Goal: Task Accomplishment & Management: Manage account settings

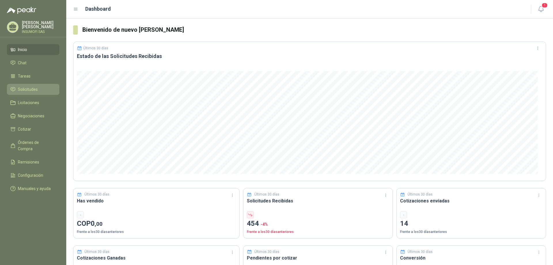
click at [28, 89] on span "Solicitudes" at bounding box center [28, 89] width 20 height 6
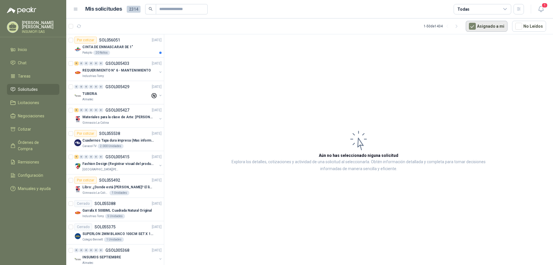
click at [488, 25] on button "Asignado a mi" at bounding box center [486, 26] width 42 height 11
click at [79, 26] on icon "button" at bounding box center [79, 26] width 5 height 5
click at [130, 47] on div "CINTA DE ENMASCARAR DE 1"" at bounding box center [121, 46] width 79 height 7
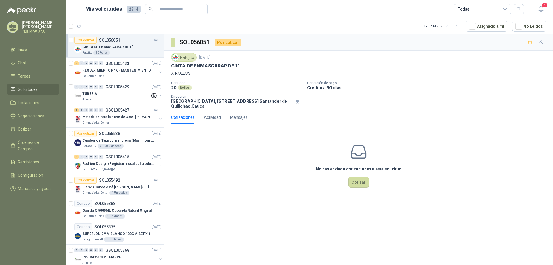
click at [185, 60] on div "Patojito" at bounding box center [184, 57] width 26 height 9
click at [183, 57] on div "Patojito" at bounding box center [184, 57] width 26 height 9
click at [86, 53] on p "Patojito" at bounding box center [87, 52] width 10 height 5
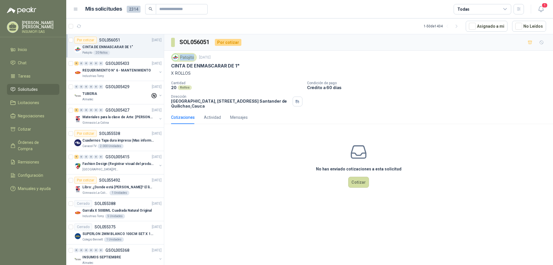
click at [86, 53] on p "Patojito" at bounding box center [87, 52] width 10 height 5
click at [139, 45] on div "CINTA DE ENMASCARAR DE 1"" at bounding box center [121, 46] width 79 height 7
click at [87, 41] on div "Por cotizar" at bounding box center [85, 40] width 22 height 7
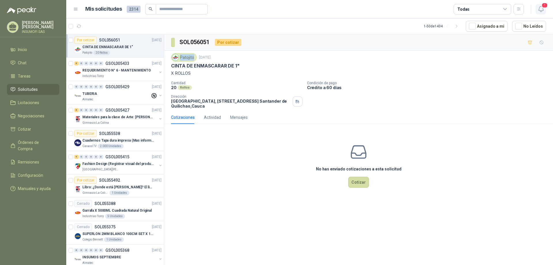
click at [543, 8] on span "1" at bounding box center [544, 5] width 6 height 5
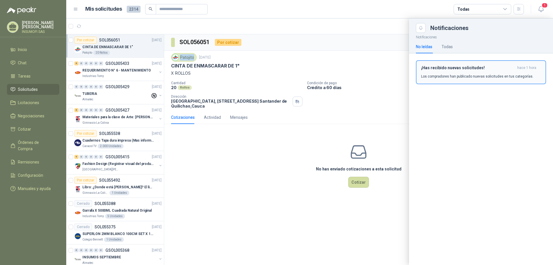
click at [459, 70] on h3 "¡Has recibido nuevas solicitudes!" at bounding box center [468, 67] width 94 height 5
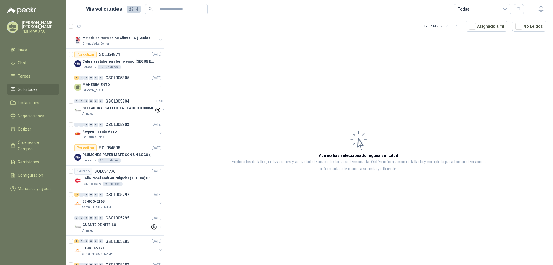
scroll to position [835, 0]
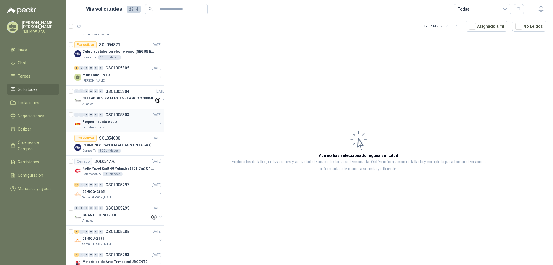
click at [123, 126] on div "Industrias Tomy" at bounding box center [119, 127] width 75 height 5
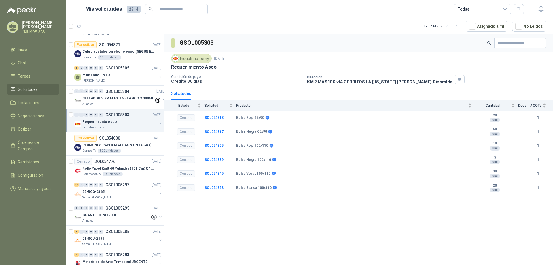
click at [123, 126] on div "Industrias Tomy" at bounding box center [119, 127] width 75 height 5
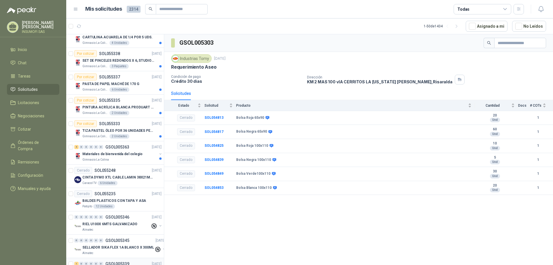
scroll to position [338, 0]
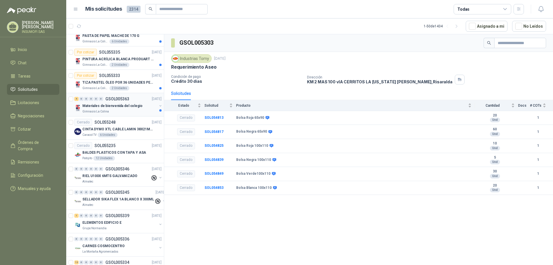
click at [134, 103] on p "Materiales de bienvenida del colegio" at bounding box center [112, 105] width 60 height 5
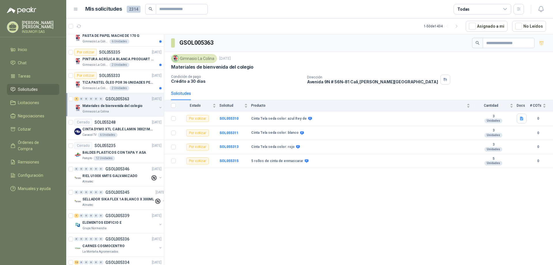
click at [123, 93] on div "4 0 0 0 0 0 GSOL005363 [DATE] Materiales de bienvenida del [GEOGRAPHIC_DATA]" at bounding box center [115, 104] width 98 height 23
click at [134, 85] on p "TIZA PASTEL ÓLEO POR 36 UNIDADES PENTEL" at bounding box center [118, 82] width 72 height 5
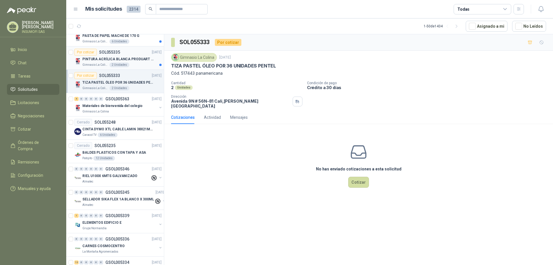
click at [134, 63] on div "Gimnasio La Colina 2 Unidades" at bounding box center [121, 64] width 79 height 5
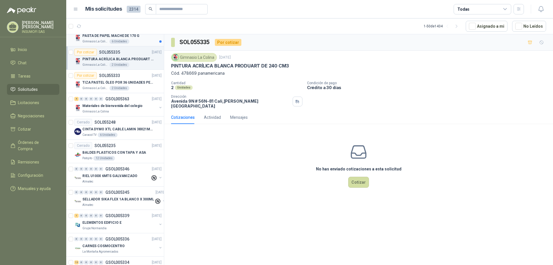
click at [128, 44] on article "Por cotizar SOL055337 [DATE] PASTA DE PAPEL MACHÉ DE 170 G Gimnasio La Colina 6…" at bounding box center [115, 34] width 98 height 23
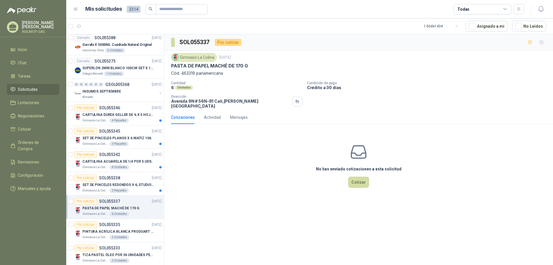
scroll to position [173, 0]
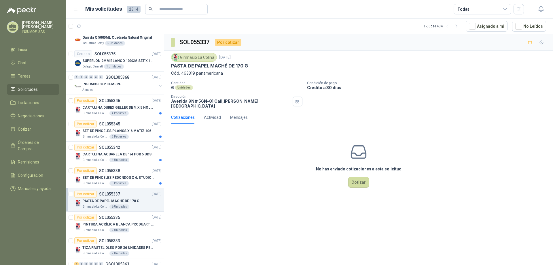
click at [126, 107] on p "CARTULINA DUREX GELLER DE ¼ X 5 HOJAS" at bounding box center [118, 107] width 72 height 5
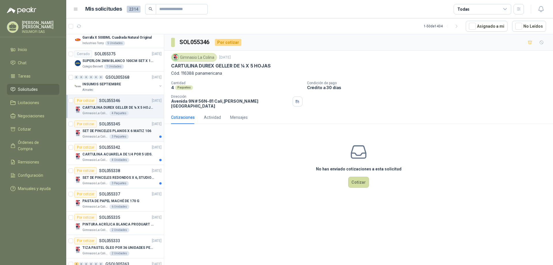
click at [124, 131] on p "SET DE PINCELES PLANOS X 6 MATIZ 106" at bounding box center [116, 130] width 69 height 5
click at [114, 101] on p "SOL055346" at bounding box center [109, 100] width 21 height 4
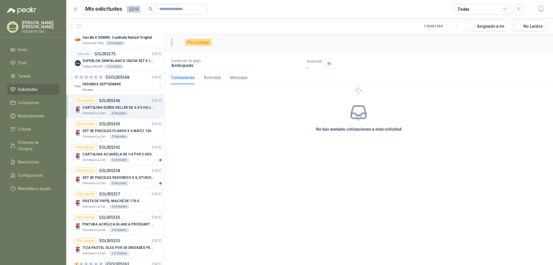
click at [114, 101] on p "SOL055346" at bounding box center [109, 100] width 21 height 4
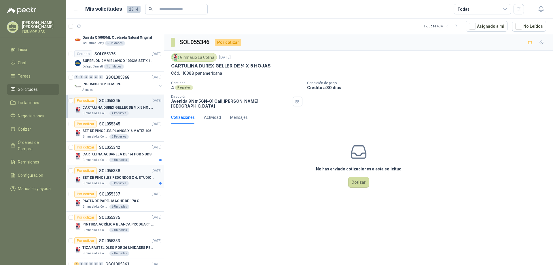
click at [126, 166] on article "Por cotizar SOL055338 [DATE] SET DE PINCELES REDONDOS X 6, STUDIO 306 Gimnasio …" at bounding box center [115, 176] width 98 height 23
click at [130, 178] on p "SET DE PINCELES REDONDOS X 6, STUDIO 306" at bounding box center [118, 177] width 72 height 5
click at [136, 157] on div "CARTULINA ACUARELA DE 1/4 POR 5 UDS." at bounding box center [121, 154] width 79 height 7
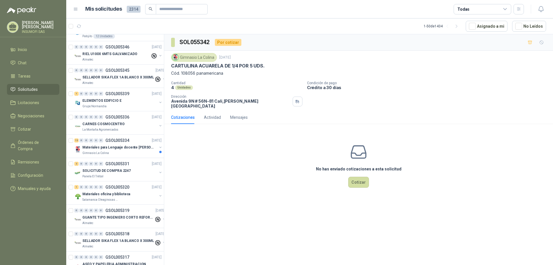
scroll to position [461, 0]
click at [130, 147] on p "Materiales para Lenguaje docente [PERSON_NAME]" at bounding box center [118, 145] width 72 height 5
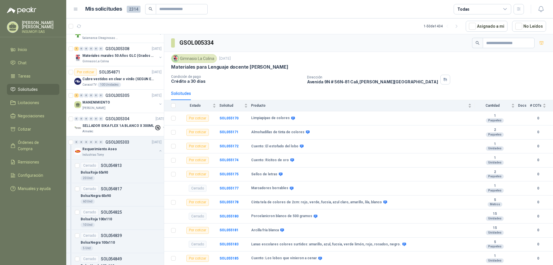
scroll to position [806, 0]
click at [115, 150] on div "Requerimiento Aseo" at bounding box center [119, 150] width 75 height 7
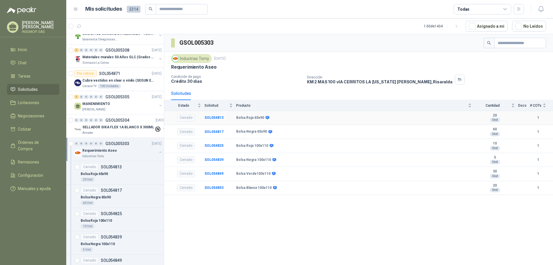
click at [537, 117] on b "1" at bounding box center [538, 117] width 16 height 5
click at [538, 132] on b "1" at bounding box center [538, 131] width 16 height 5
click at [538, 144] on b "1" at bounding box center [538, 145] width 16 height 5
click at [538, 161] on b "1" at bounding box center [538, 159] width 16 height 5
drag, startPoint x: 537, startPoint y: 173, endPoint x: 536, endPoint y: 179, distance: 6.2
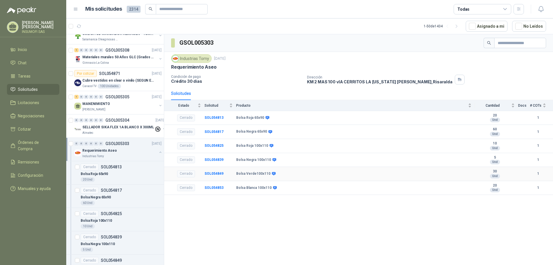
click at [537, 174] on b "1" at bounding box center [538, 173] width 16 height 5
click at [537, 189] on b "1" at bounding box center [538, 187] width 16 height 5
click at [537, 106] on span "# COTs" at bounding box center [536, 105] width 12 height 4
click at [539, 106] on span "# COTs" at bounding box center [536, 105] width 12 height 4
click at [98, 146] on div "0 0 0 0 0 0 GSOL005303 [DATE]" at bounding box center [118, 143] width 88 height 7
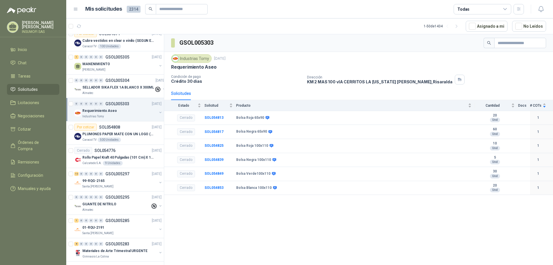
scroll to position [831, 0]
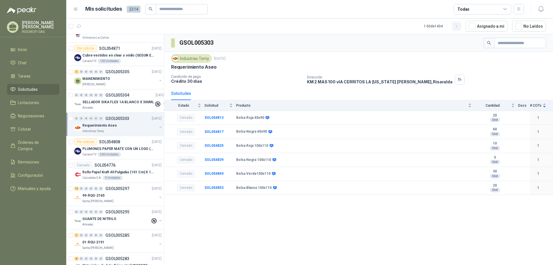
click at [457, 26] on icon "button" at bounding box center [455, 26] width 1 height 3
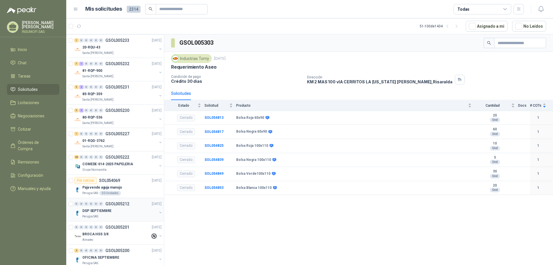
scroll to position [0, 0]
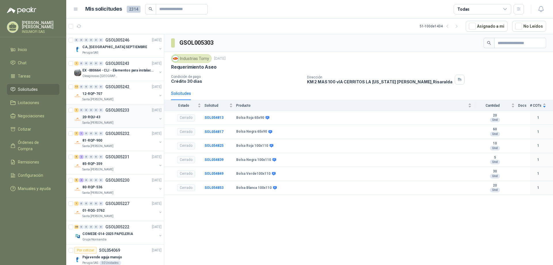
click at [123, 112] on p "GSOL005233" at bounding box center [117, 110] width 24 height 4
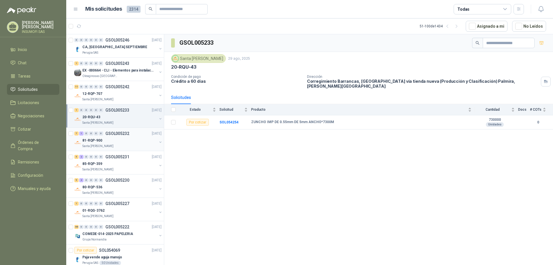
click at [133, 141] on div "81-RQP-900" at bounding box center [119, 140] width 75 height 7
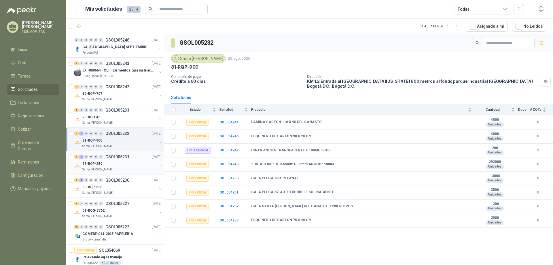
click at [136, 166] on div "85-RQP-359" at bounding box center [119, 163] width 75 height 7
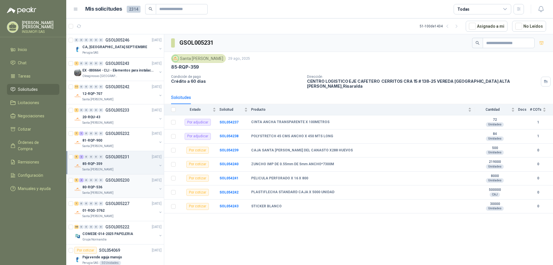
click at [135, 190] on div "Santa [PERSON_NAME]" at bounding box center [119, 192] width 75 height 5
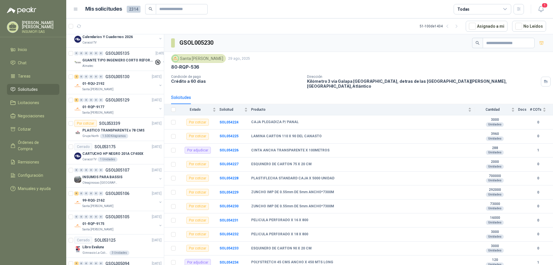
scroll to position [428, 0]
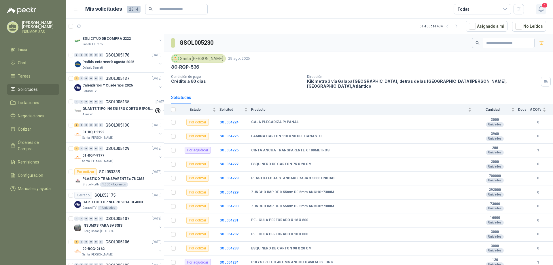
click at [540, 8] on icon "button" at bounding box center [540, 8] width 7 height 7
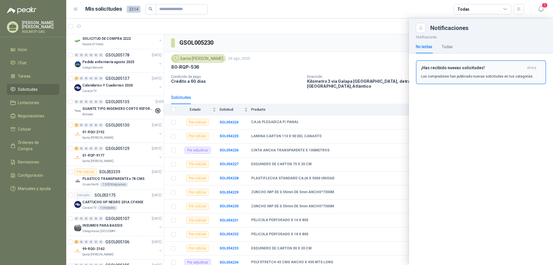
click at [450, 69] on h3 "¡Has recibido nuevas solicitudes!" at bounding box center [473, 67] width 104 height 5
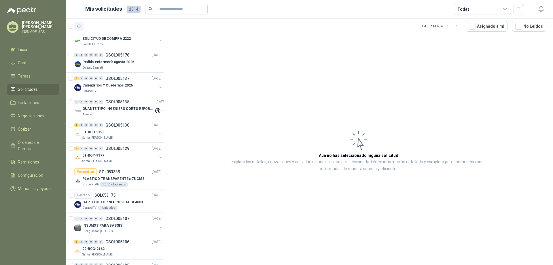
click at [79, 26] on icon "button" at bounding box center [79, 26] width 5 height 5
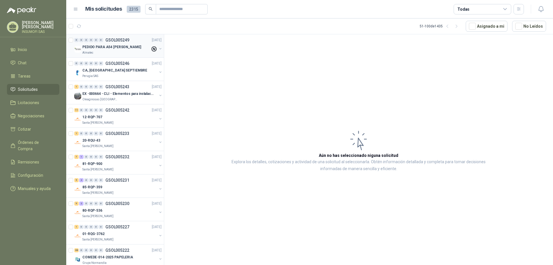
click at [117, 47] on p "PEDIDO PARA A54 [PERSON_NAME]" at bounding box center [111, 46] width 59 height 5
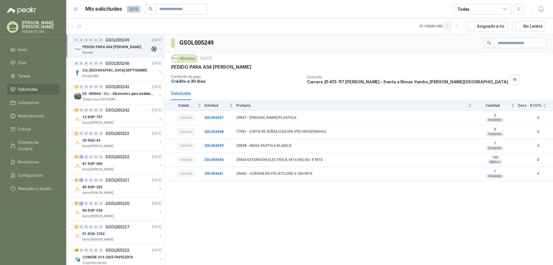
click at [450, 26] on icon "button" at bounding box center [447, 26] width 5 height 5
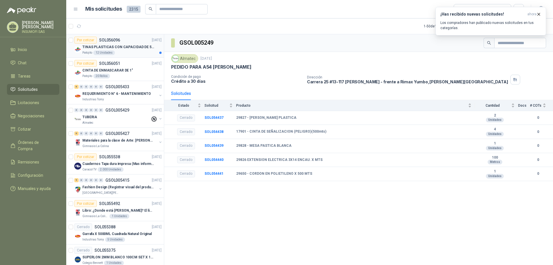
click at [121, 46] on p "TINAS PLASTICAS CON CAPACIDAD DE 50 KG" at bounding box center [118, 46] width 72 height 5
